Goal: Task Accomplishment & Management: Manage account settings

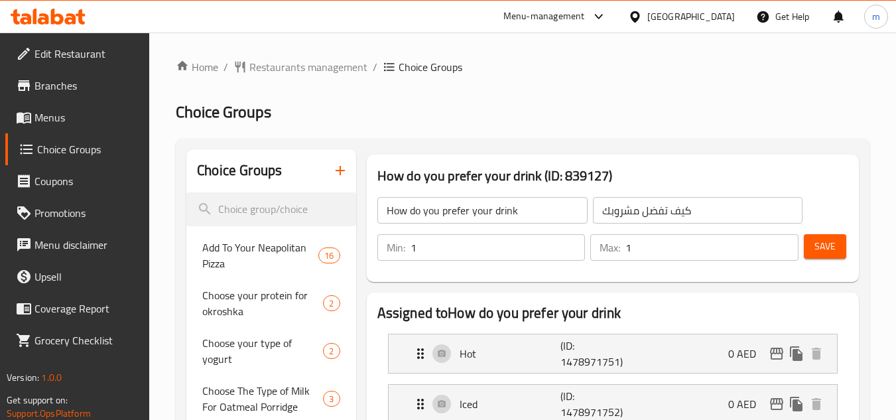
scroll to position [66, 0]
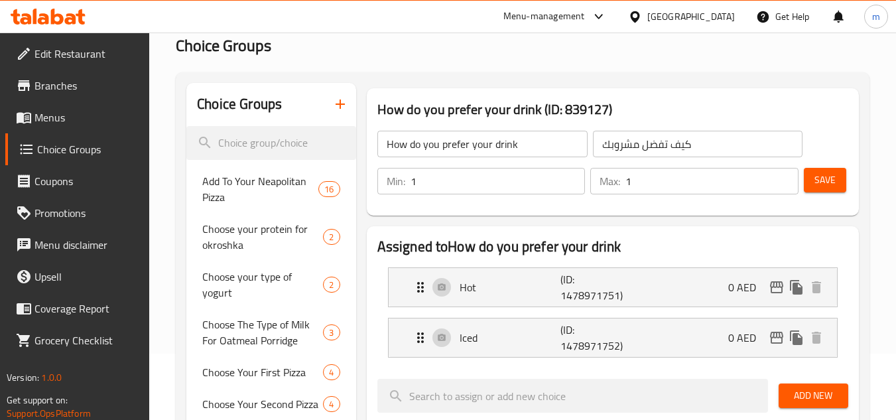
click at [665, 15] on div "United Arab Emirates" at bounding box center [692, 16] width 88 height 15
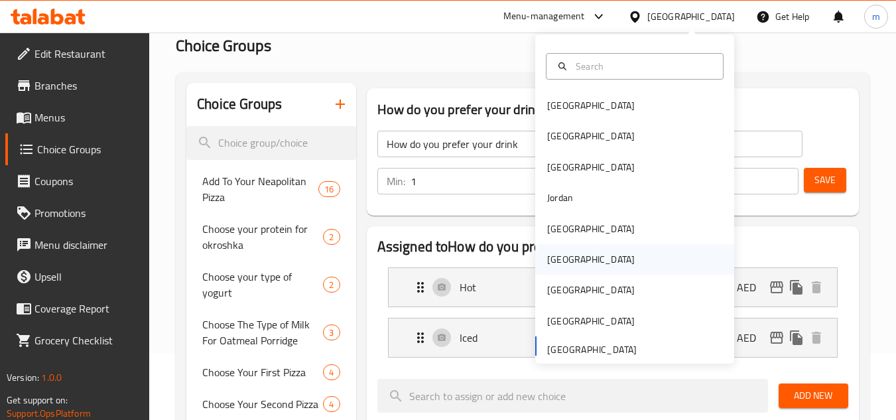
click at [576, 265] on div "[GEOGRAPHIC_DATA]" at bounding box center [634, 259] width 199 height 31
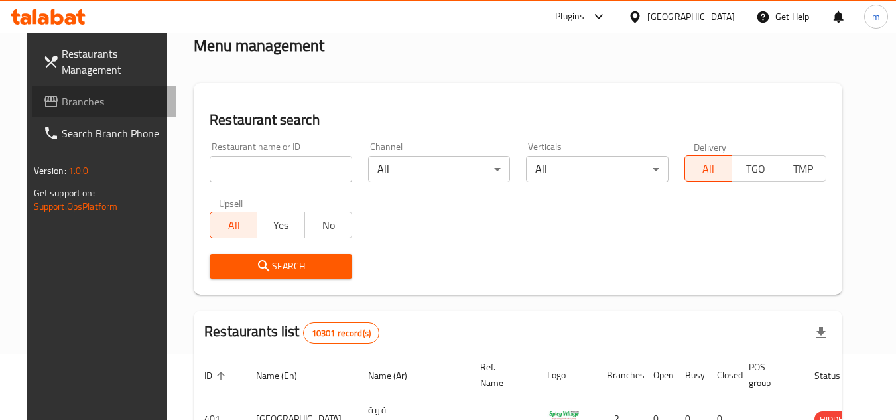
click at [68, 101] on span "Branches" at bounding box center [114, 102] width 105 height 16
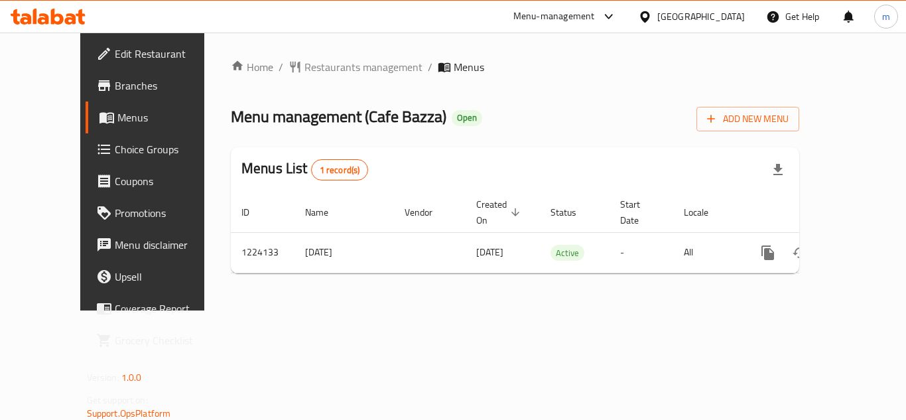
click at [115, 155] on span "Choice Groups" at bounding box center [168, 149] width 106 height 16
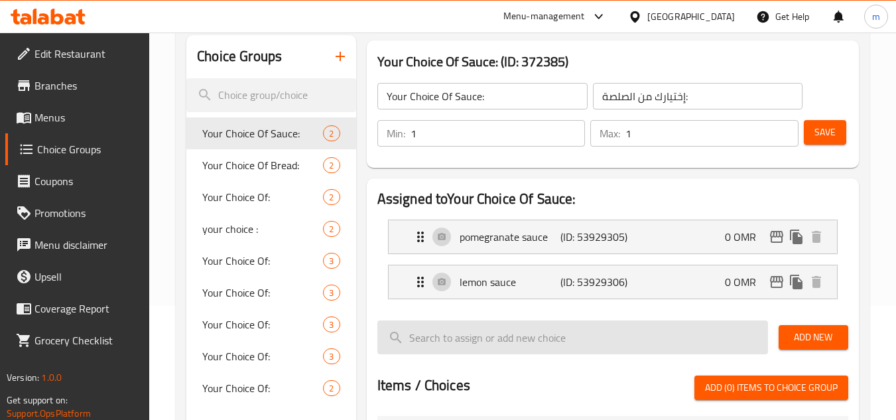
scroll to position [133, 0]
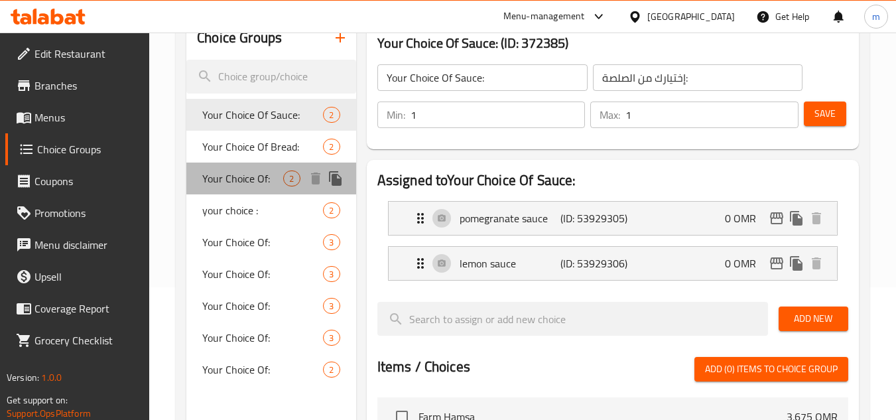
click at [218, 163] on div "Your Choice Of: 2" at bounding box center [270, 179] width 169 height 32
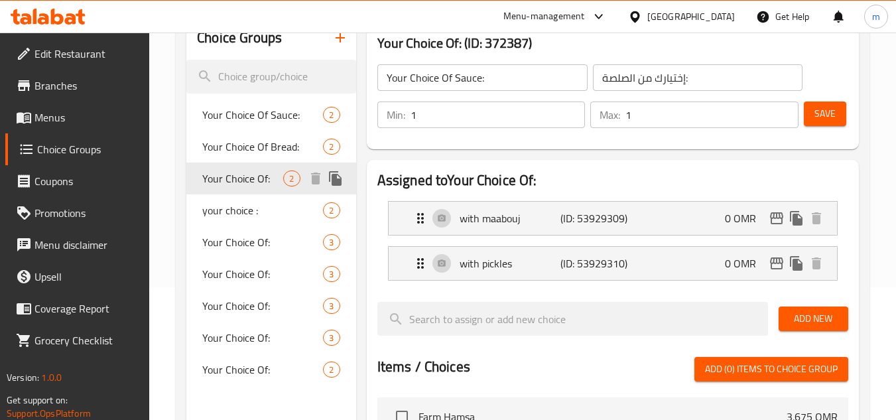
type input "Your Choice Of:"
type input "إختيارك من:"
click at [220, 198] on div "your choice : 2" at bounding box center [270, 210] width 169 height 32
type input "your choice :"
type input "إختيارك :"
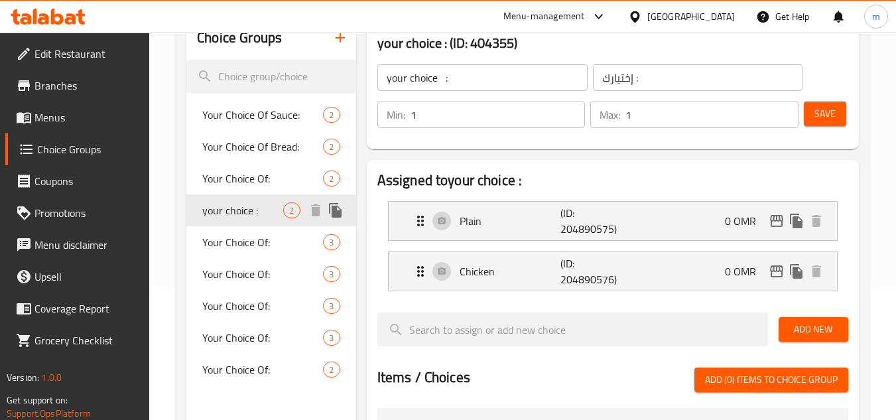
click at [228, 217] on span "your choice :" at bounding box center [242, 210] width 81 height 16
click at [225, 240] on span "Your Choice Of:" at bounding box center [242, 242] width 81 height 16
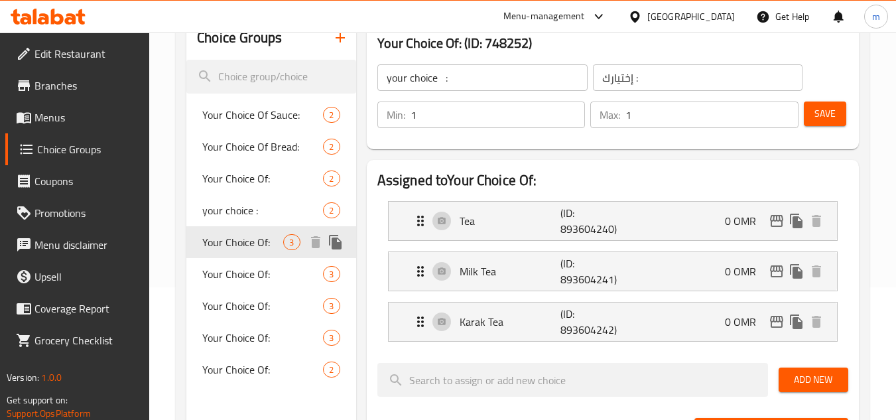
type input "Your Choice Of:"
type input "إختيارك من :"
click at [213, 277] on span "Your Choice Of:" at bounding box center [242, 274] width 81 height 16
type input "Your Choice Of:"
type input "إختيارك من:"
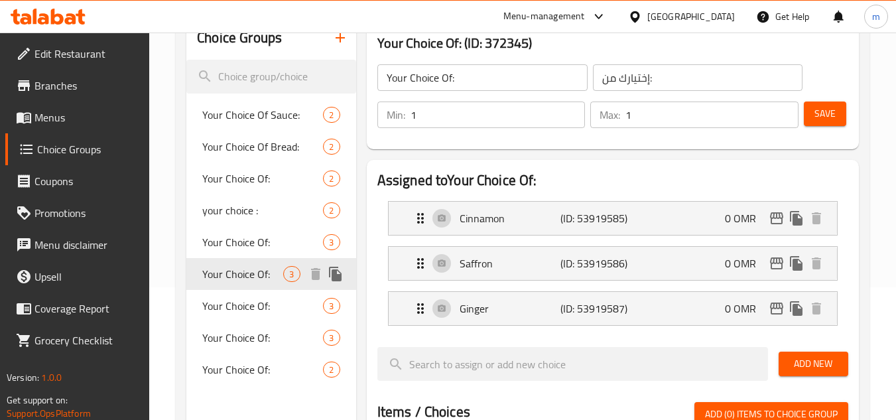
scroll to position [199, 0]
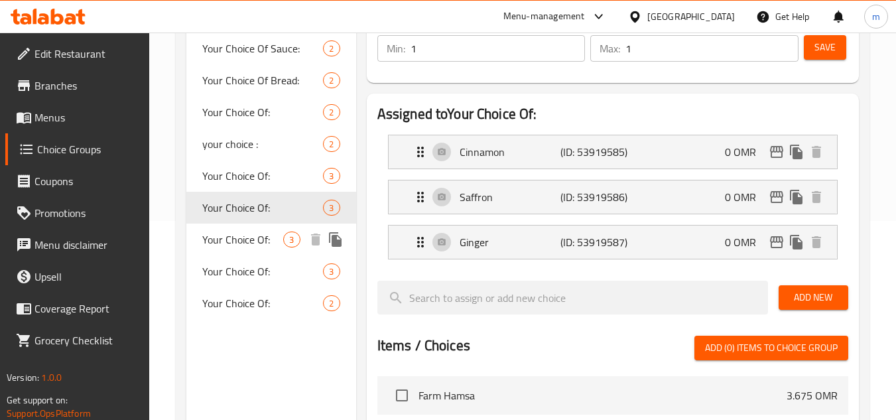
click at [213, 250] on div "Your Choice Of: 3" at bounding box center [270, 240] width 169 height 32
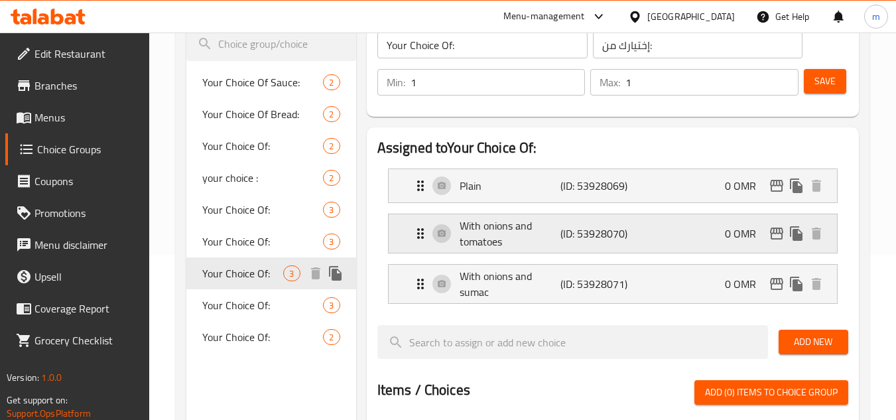
scroll to position [133, 0]
